Goal: Find specific page/section

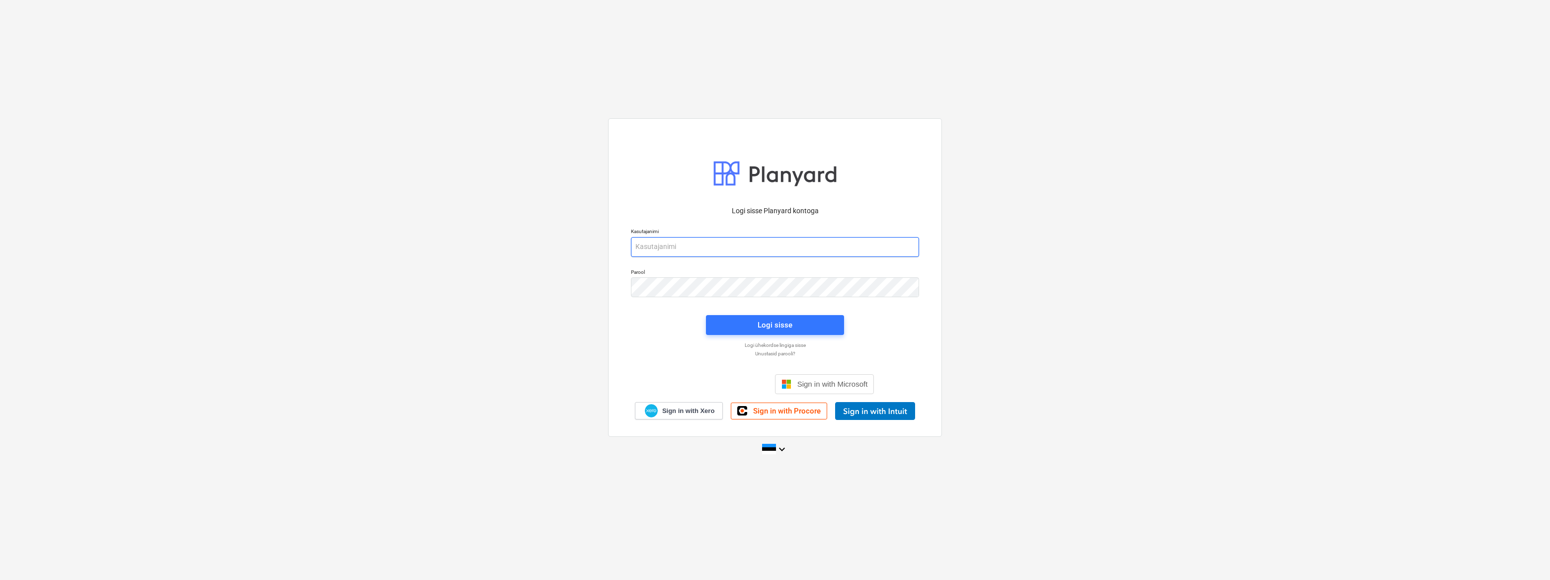
click at [687, 250] on input "email" at bounding box center [775, 247] width 288 height 20
type input "[EMAIL_ADDRESS][DOMAIN_NAME]"
click at [767, 328] on div "Logi sisse" at bounding box center [775, 324] width 35 height 13
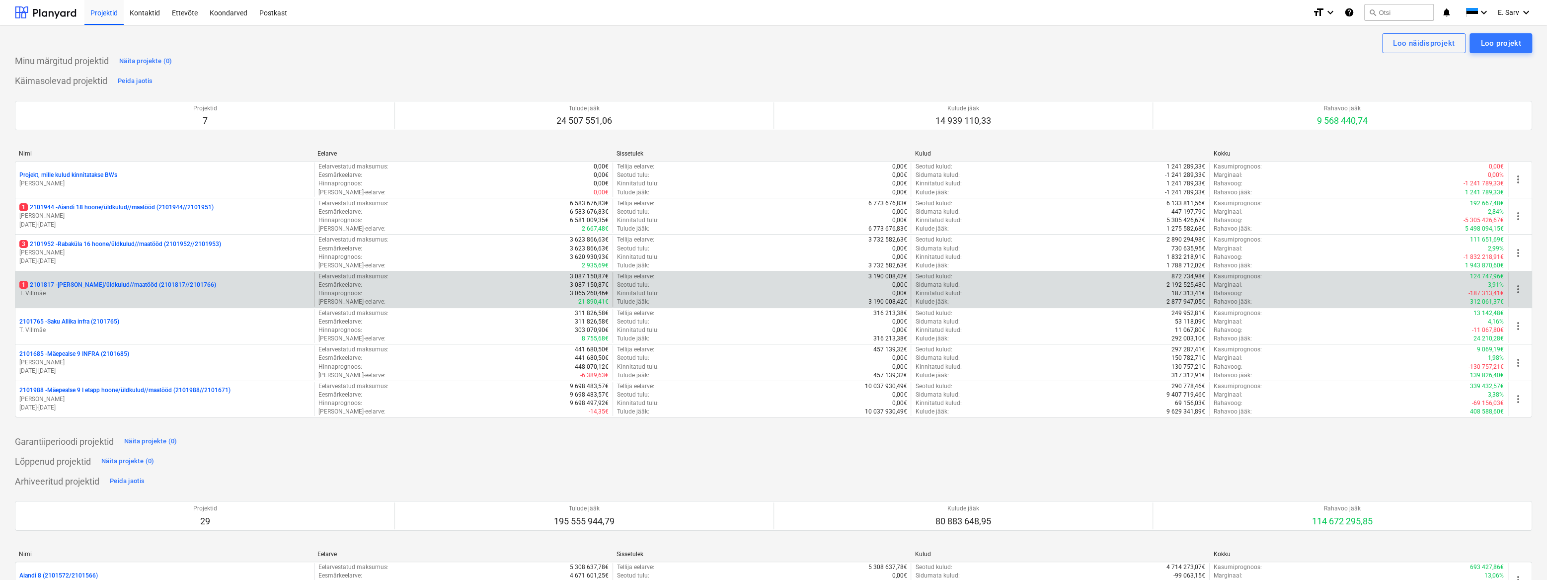
click at [117, 287] on p "1 2101817 - [PERSON_NAME]/üldkulud//maatööd (2101817//2101766)" at bounding box center [117, 285] width 197 height 8
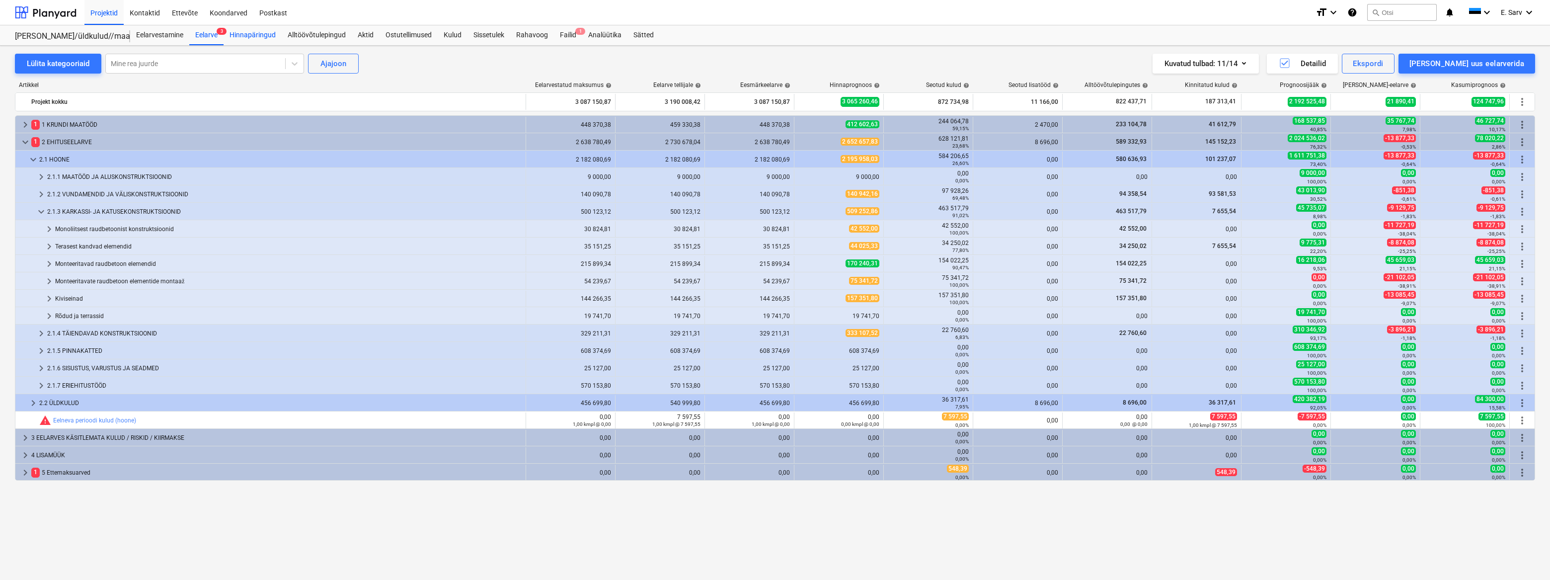
click at [257, 34] on div "Hinnapäringud" at bounding box center [253, 35] width 58 height 20
